Goal: Information Seeking & Learning: Check status

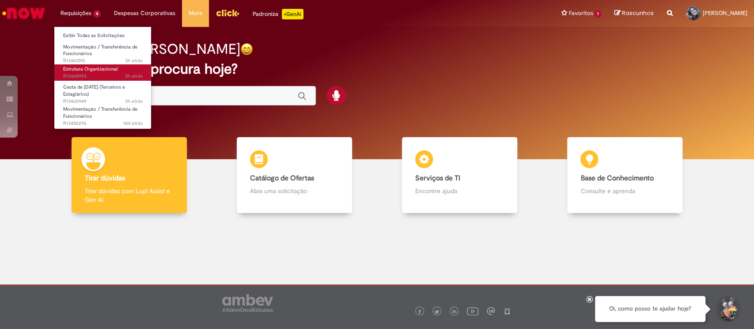
click at [100, 69] on span "Estrutura Organizacional" at bounding box center [90, 69] width 54 height 7
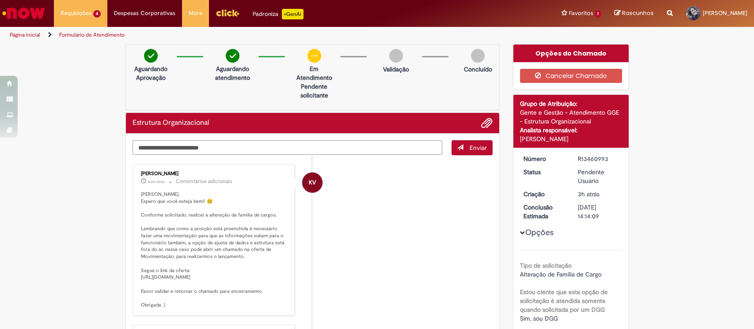
click at [221, 145] on textarea "Digite sua mensagem aqui..." at bounding box center [287, 147] width 310 height 15
type textarea "********"
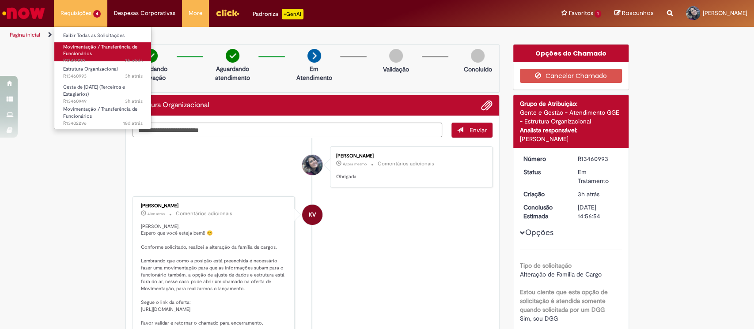
click at [83, 55] on span "Movimentação / Transferência de Funcionários" at bounding box center [100, 51] width 74 height 14
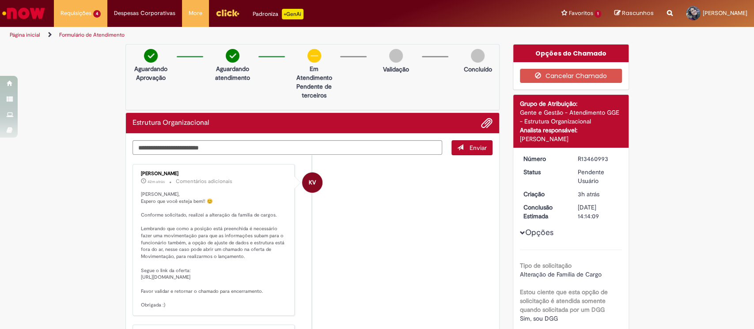
click at [366, 223] on li "KV [PERSON_NAME] 42m atrás 42 minutos atrás Comentários adicionais Olá Mari, Es…" at bounding box center [312, 240] width 360 height 152
drag, startPoint x: 159, startPoint y: 226, endPoint x: 270, endPoint y: 230, distance: 111.4
click at [270, 230] on p "[PERSON_NAME], Espero que você esteja bem!! 😊 Conforme solicitado, realizei a a…" at bounding box center [214, 250] width 147 height 118
click at [178, 234] on p "[PERSON_NAME], Espero que você esteja bem!! 😊 Conforme solicitado, realizei a a…" at bounding box center [214, 250] width 147 height 118
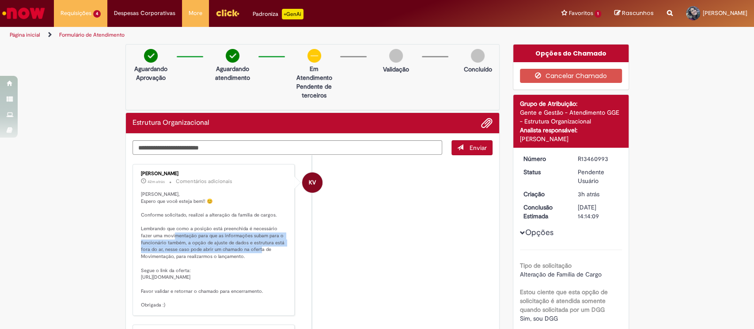
drag, startPoint x: 169, startPoint y: 234, endPoint x: 266, endPoint y: 253, distance: 98.4
click at [266, 253] on p "[PERSON_NAME], Espero que você esteja bem!! 😊 Conforme solicitado, realizei a a…" at bounding box center [214, 250] width 147 height 118
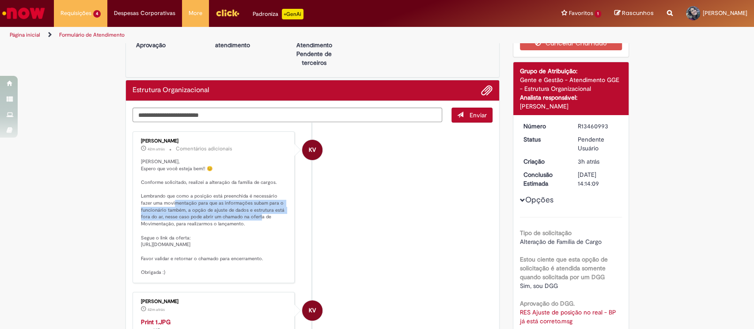
scroll to position [59, 0]
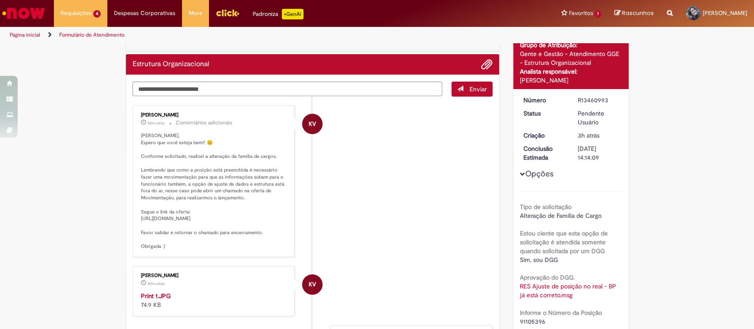
click at [394, 240] on li "KV [PERSON_NAME] 42m atrás 42 minutos atrás Comentários adicionais Olá Mari, Es…" at bounding box center [312, 182] width 360 height 152
click at [153, 90] on textarea "Digite sua mensagem aqui..." at bounding box center [287, 89] width 310 height 15
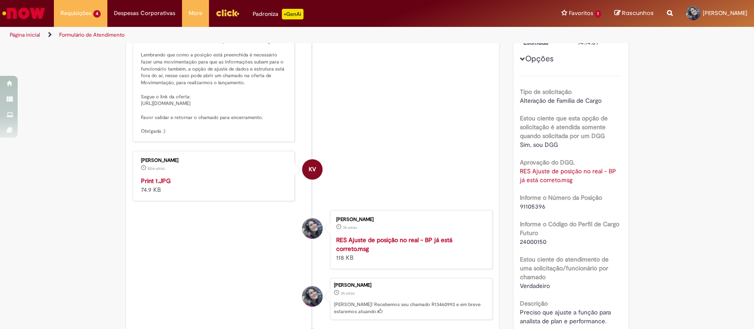
scroll to position [177, 0]
